Goal: Navigation & Orientation: Find specific page/section

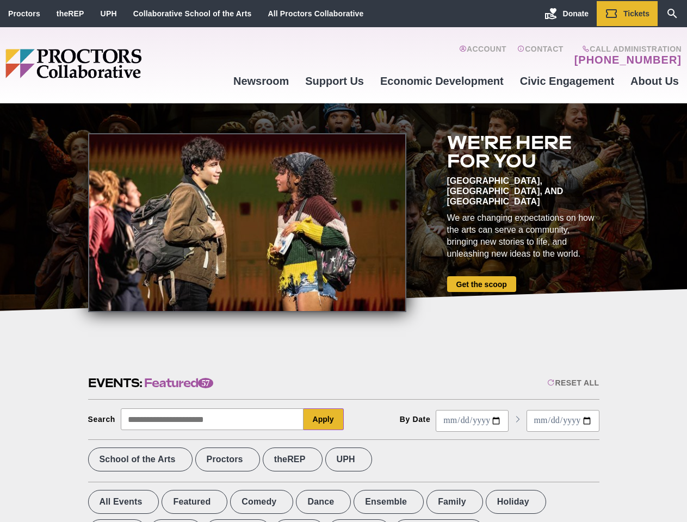
click at [343, 261] on div at bounding box center [247, 222] width 318 height 179
click at [572, 383] on div "Reset All" at bounding box center [573, 382] width 52 height 9
click at [323, 419] on button "Apply" at bounding box center [323, 419] width 40 height 22
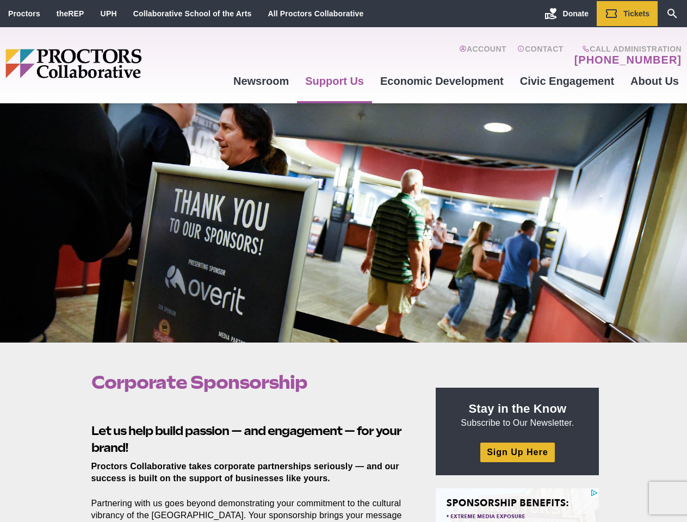
click at [343, 261] on div at bounding box center [343, 222] width 687 height 239
